Goal: Task Accomplishment & Management: Manage account settings

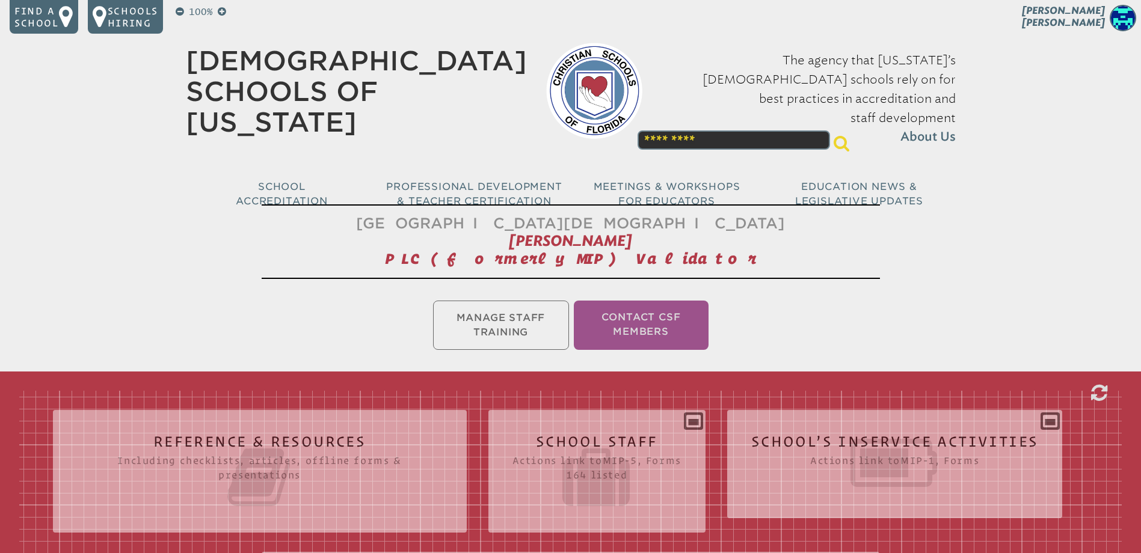
click at [1092, 17] on span "[PERSON_NAME]" at bounding box center [1063, 16] width 83 height 23
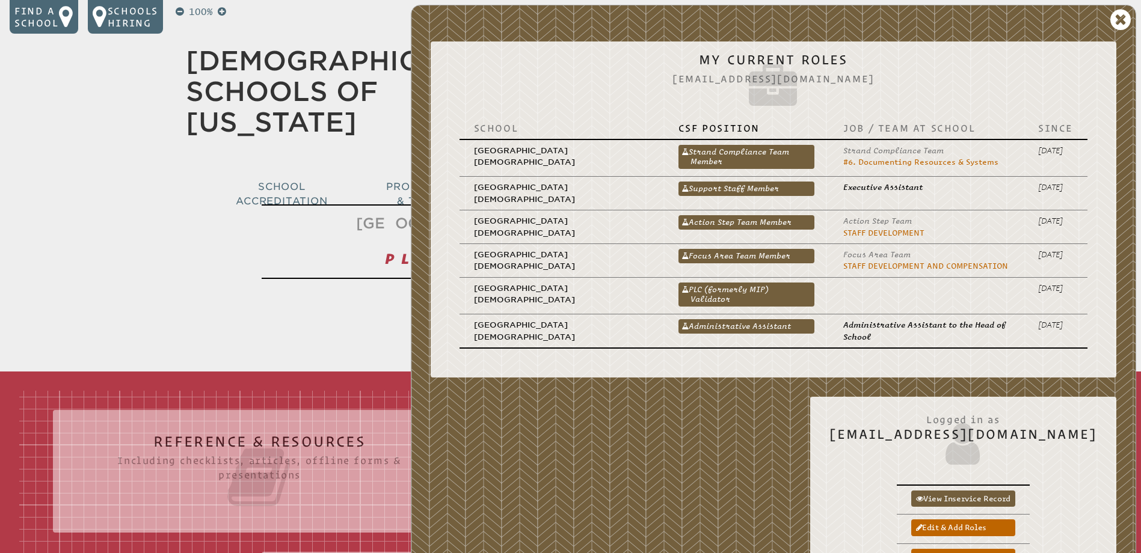
click at [747, 286] on link "PLC (formerly MIP) Validator" at bounding box center [747, 295] width 136 height 24
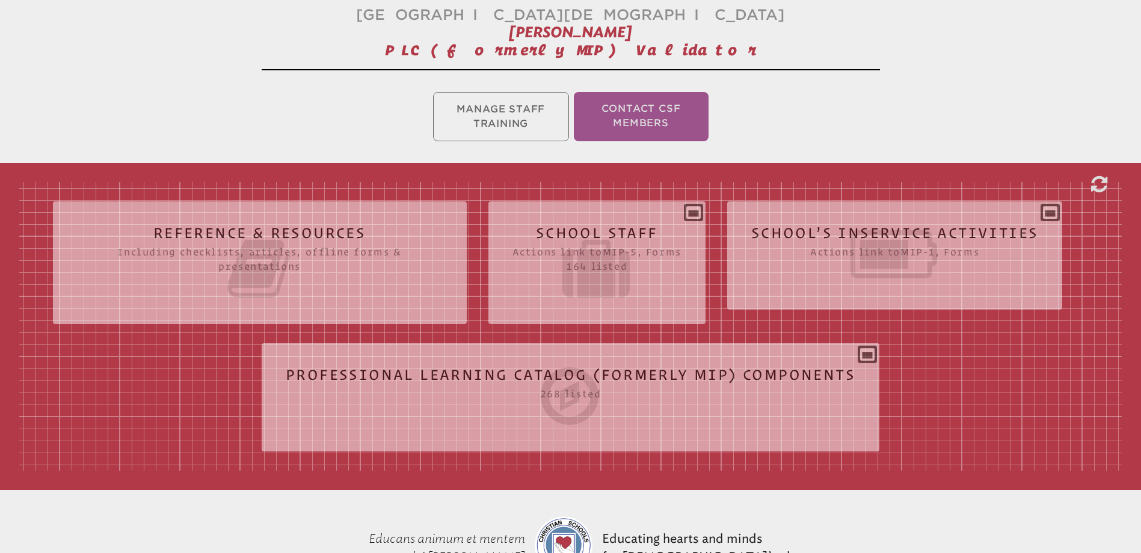
scroll to position [241, 0]
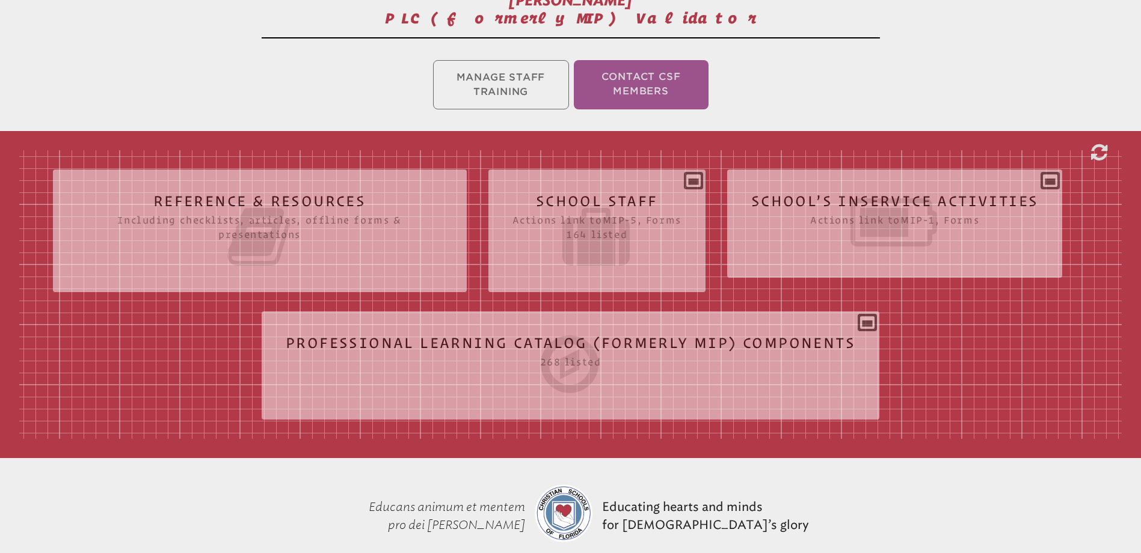
click at [944, 199] on icon at bounding box center [895, 222] width 288 height 67
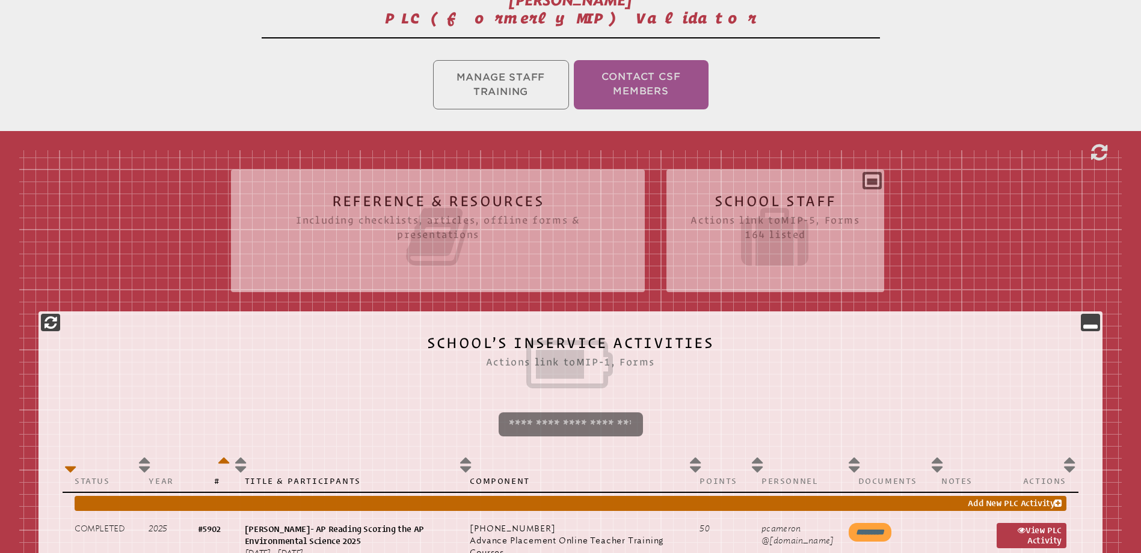
click at [775, 198] on h2 "School Staff Actions link to mip-5 , Forms 164 listed" at bounding box center [775, 232] width 169 height 77
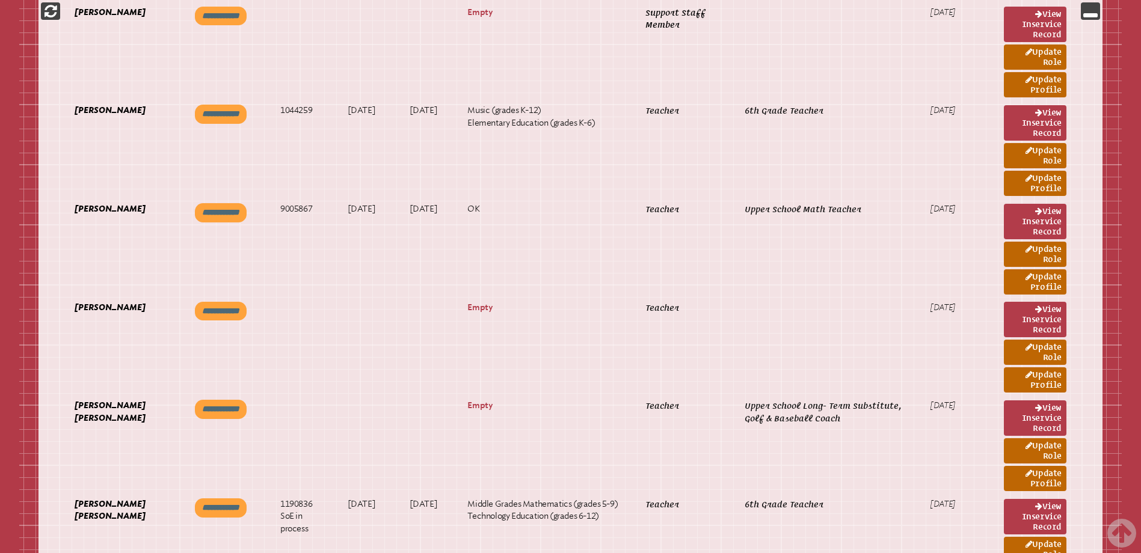
scroll to position [1023, 0]
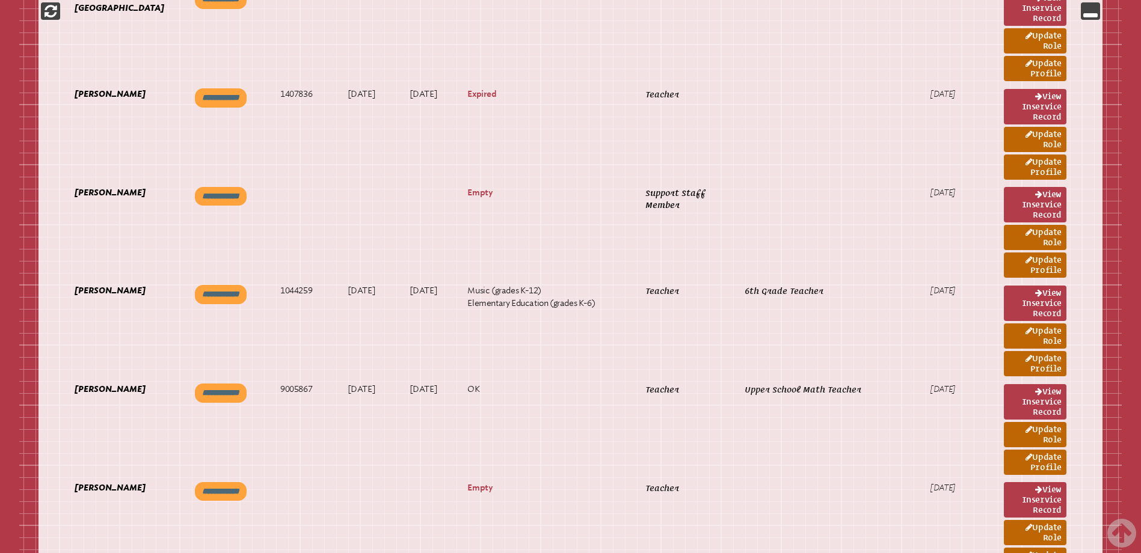
click at [1035, 263] on link "Update Profile" at bounding box center [1035, 265] width 63 height 25
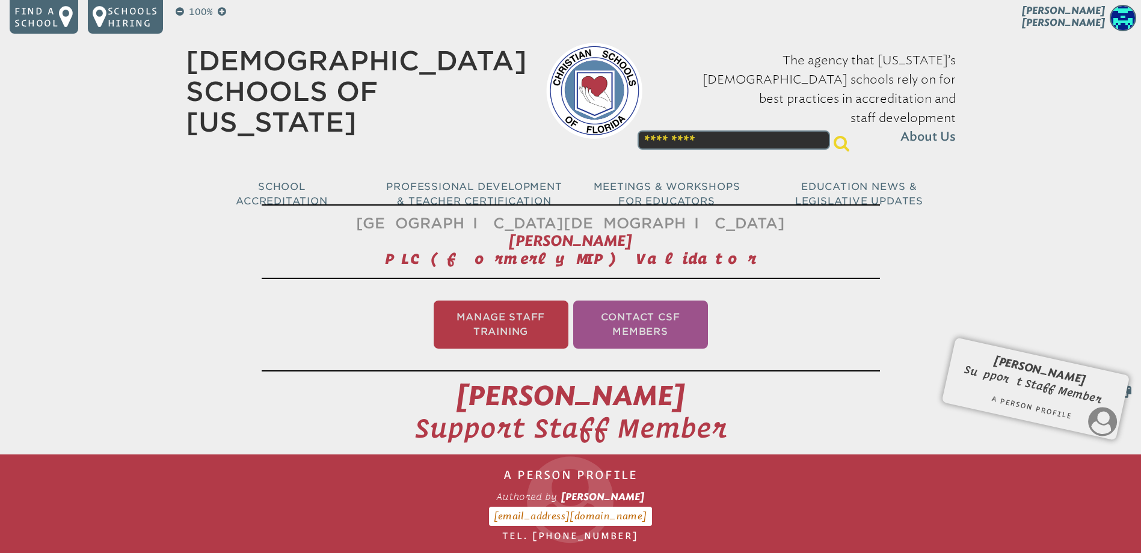
click at [1088, 22] on span "[PERSON_NAME]" at bounding box center [1063, 16] width 83 height 23
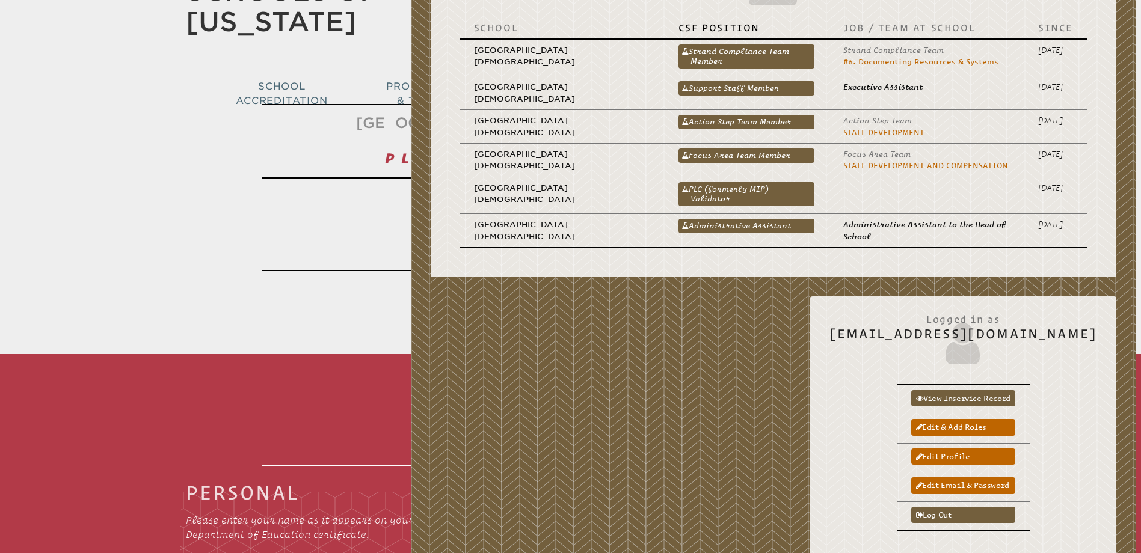
scroll to position [120, 0]
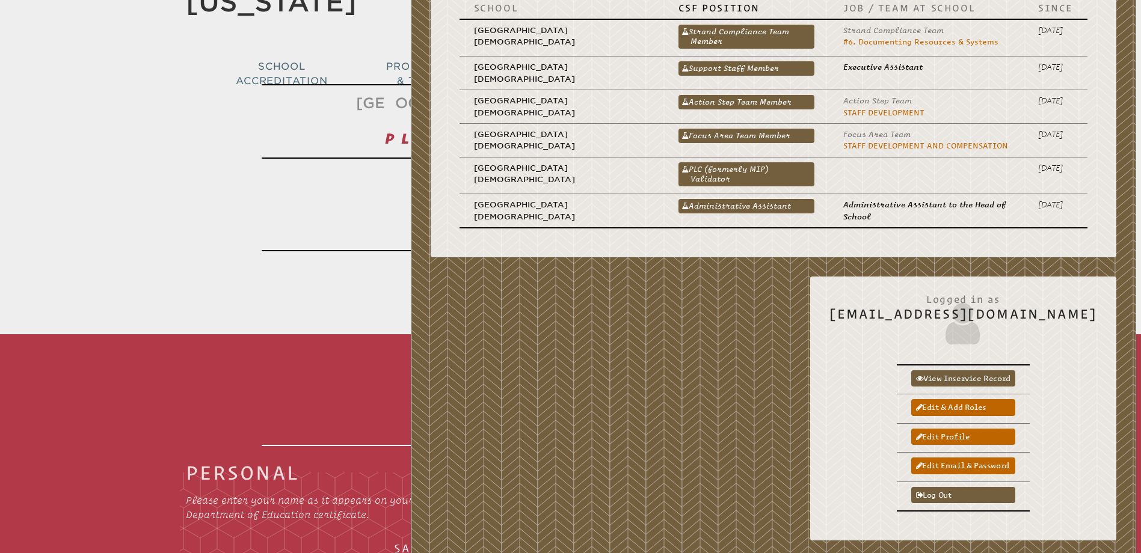
click at [757, 171] on link "PLC (formerly MIP) Validator" at bounding box center [747, 174] width 136 height 24
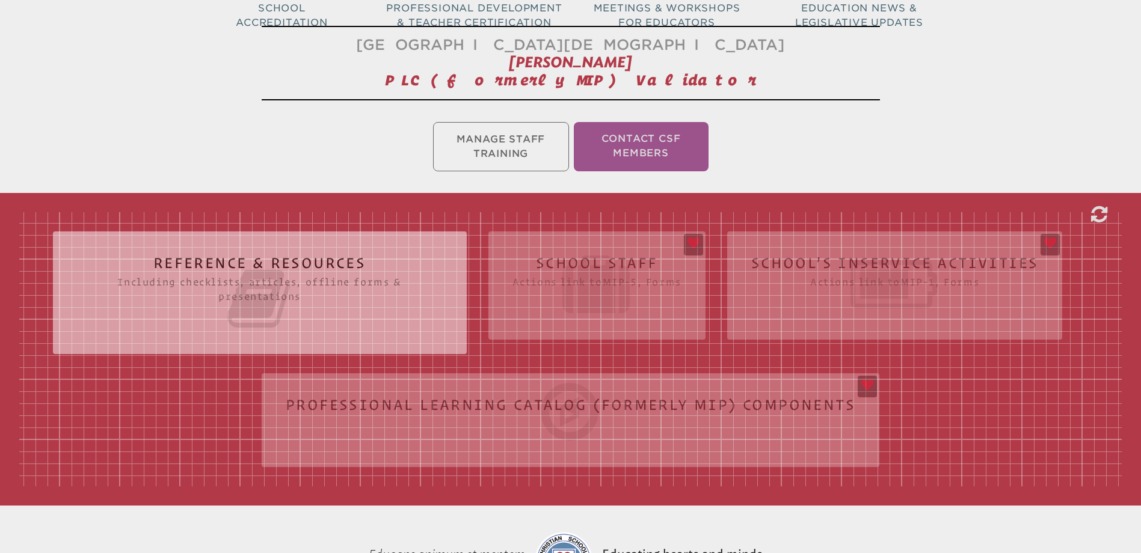
scroll to position [180, 0]
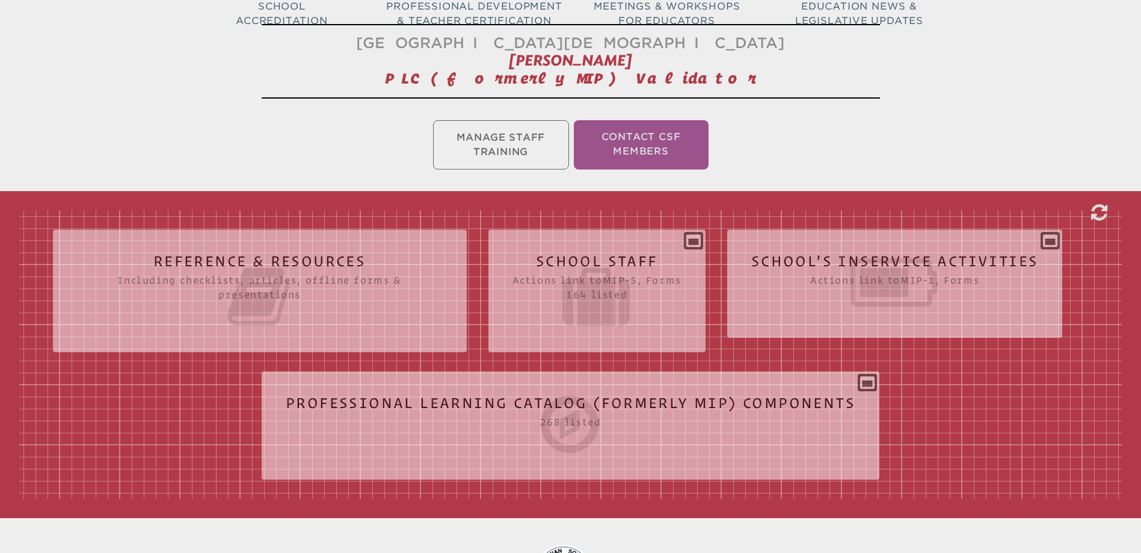
click at [636, 257] on h2 "School Staff Actions link to mip-5 , Forms 164 listed" at bounding box center [597, 292] width 169 height 77
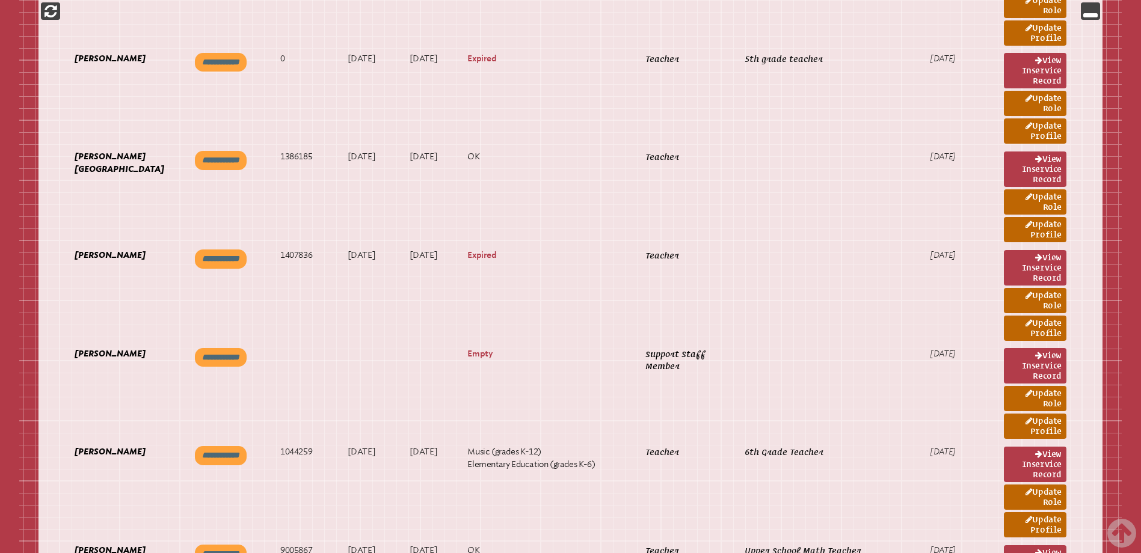
scroll to position [902, 0]
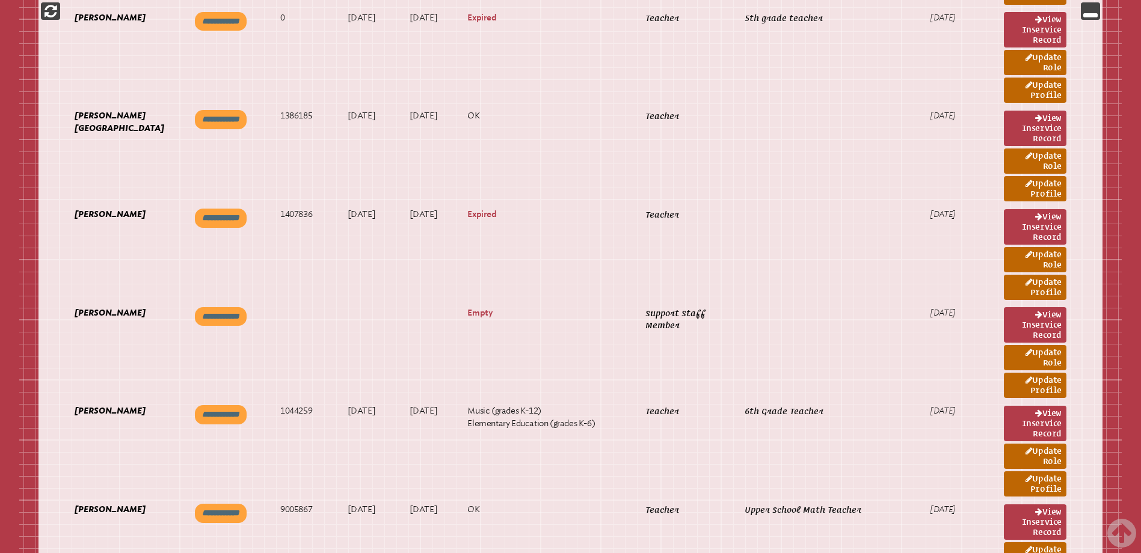
click at [1039, 352] on link "Update Role" at bounding box center [1035, 357] width 63 height 25
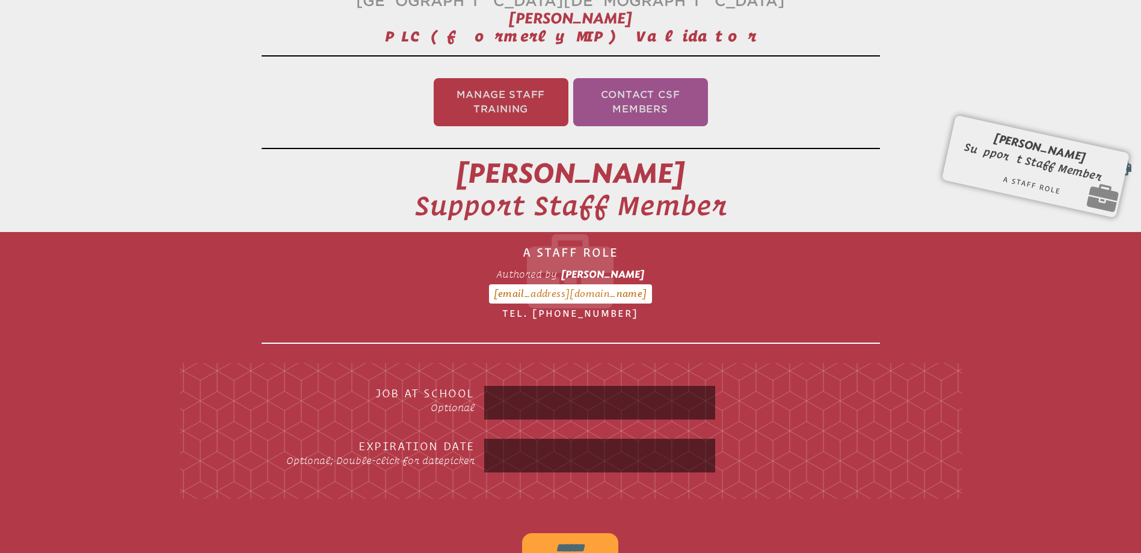
scroll to position [200, 0]
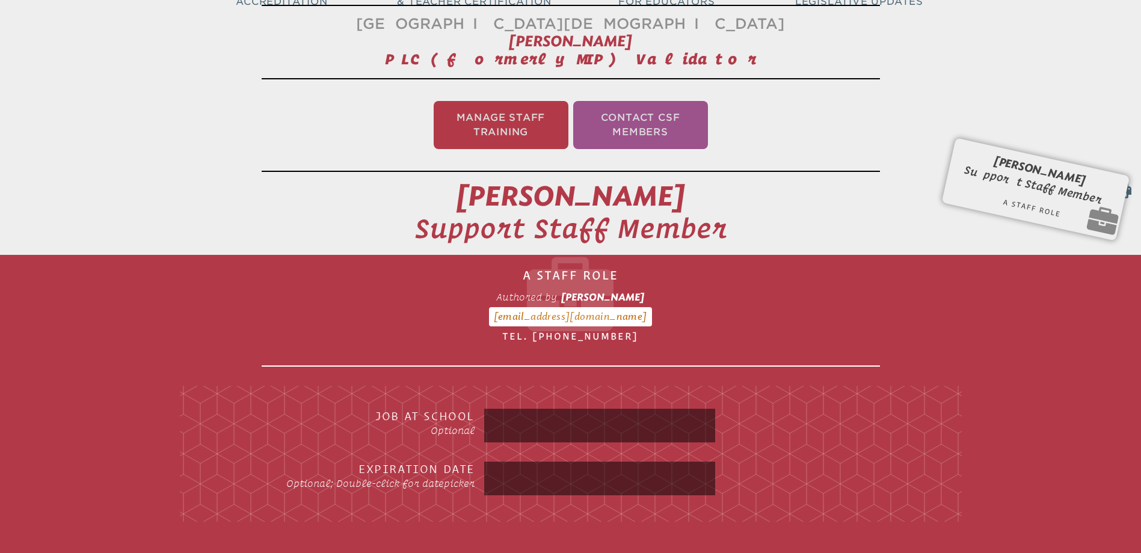
click at [515, 416] on input "text" at bounding box center [600, 425] width 226 height 29
type input "**********"
click at [519, 475] on input "text" at bounding box center [600, 478] width 226 height 29
click at [523, 478] on input "text" at bounding box center [600, 478] width 226 height 29
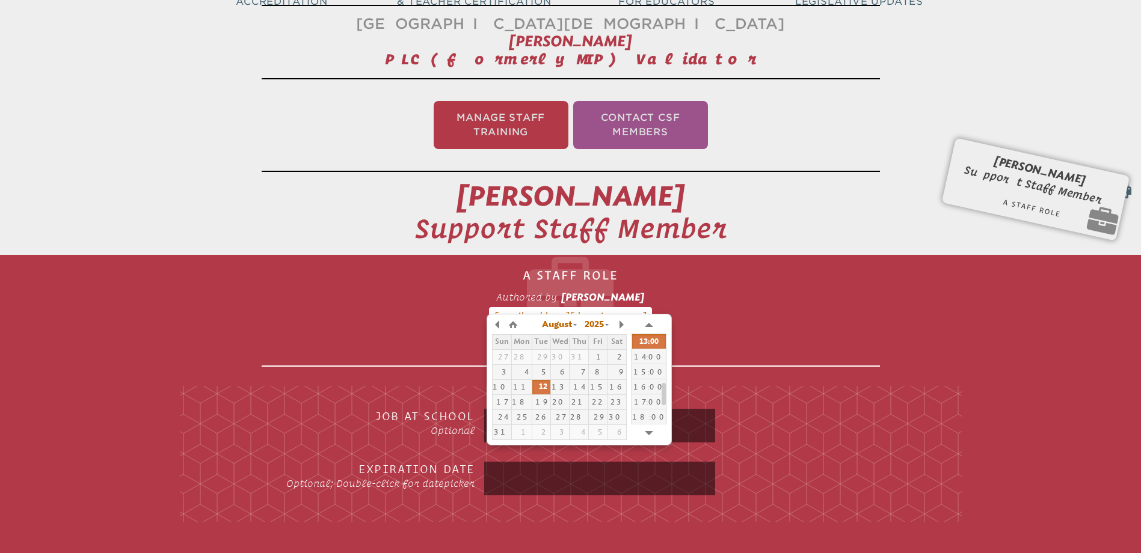
click at [561, 362] on div "30" at bounding box center [560, 357] width 19 height 8
type input "**********"
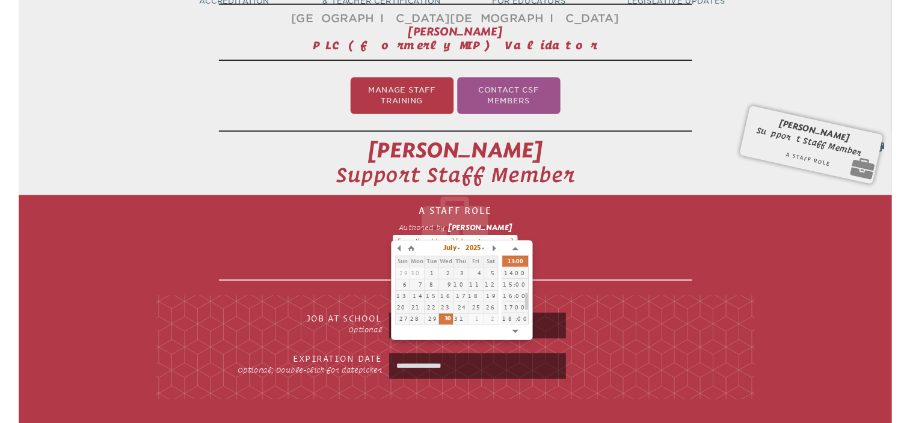
scroll to position [440, 0]
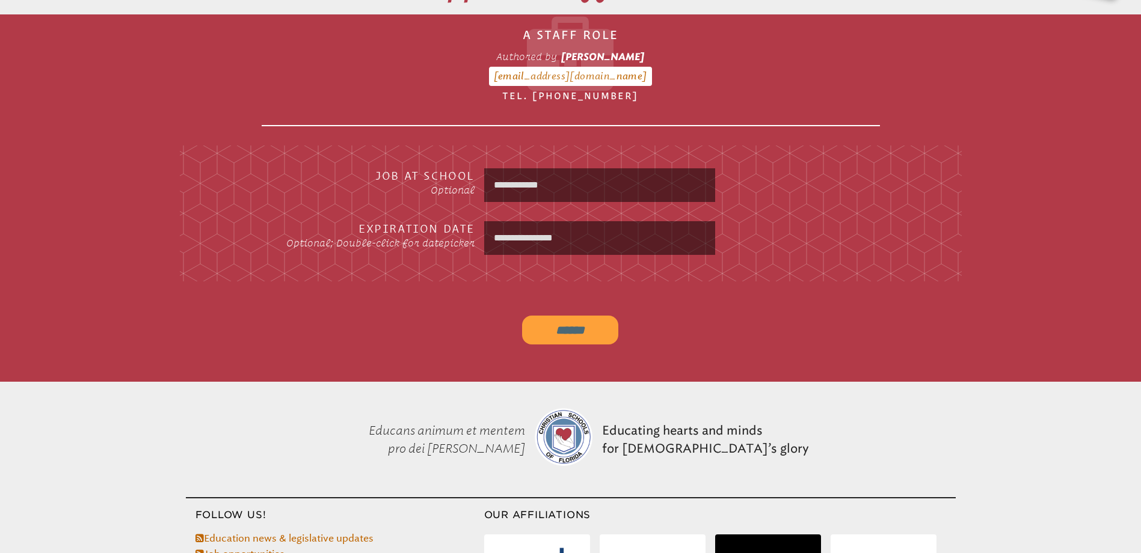
click at [564, 328] on input "******" at bounding box center [570, 330] width 96 height 29
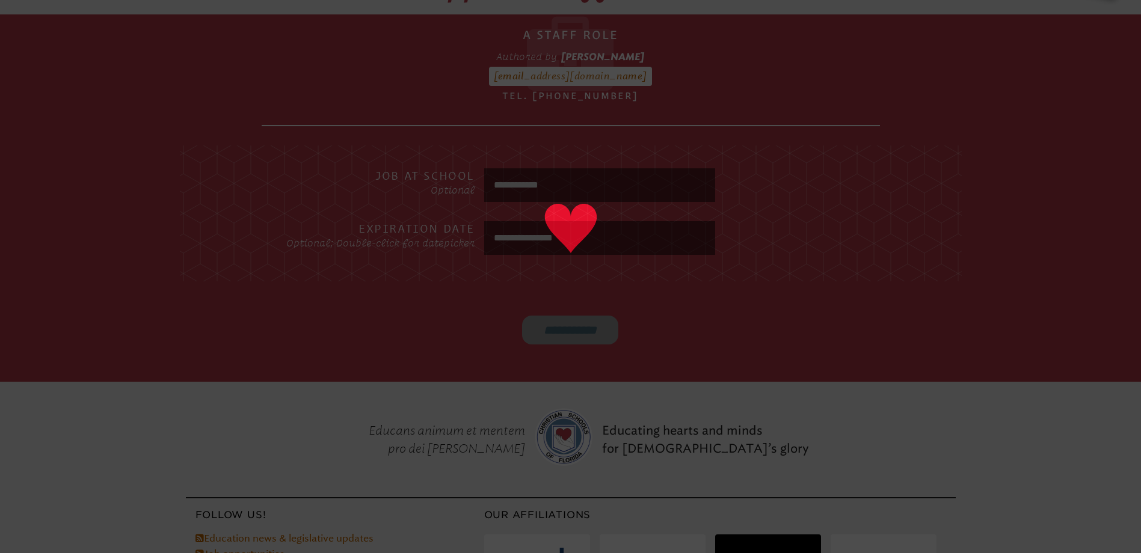
type input "******"
